Goal: Entertainment & Leisure: Consume media (video, audio)

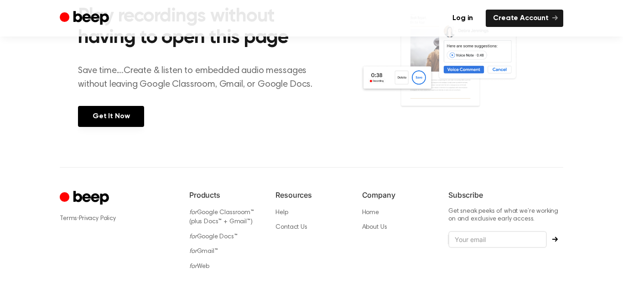
scroll to position [449, 0]
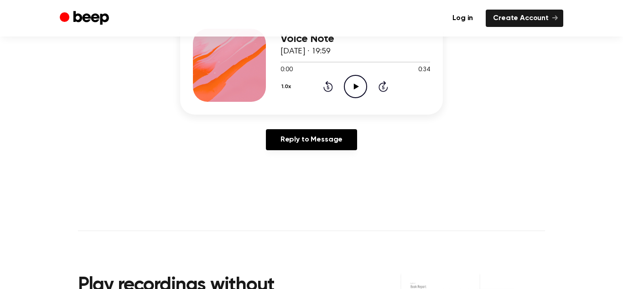
scroll to position [124, 0]
